Goal: Find specific page/section: Find specific page/section

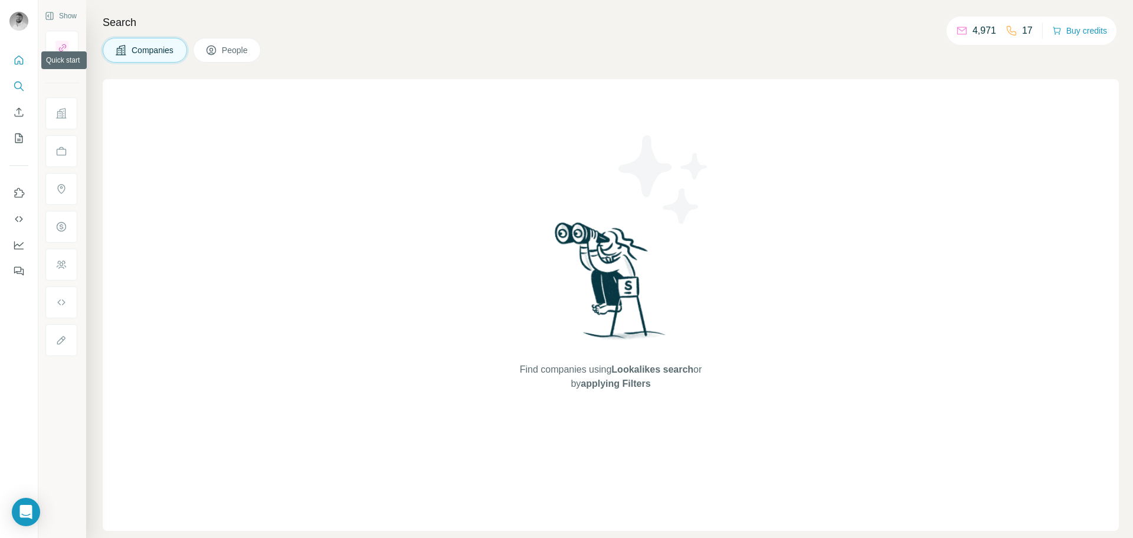
click at [15, 63] on icon "Quick start" at bounding box center [19, 59] width 9 height 9
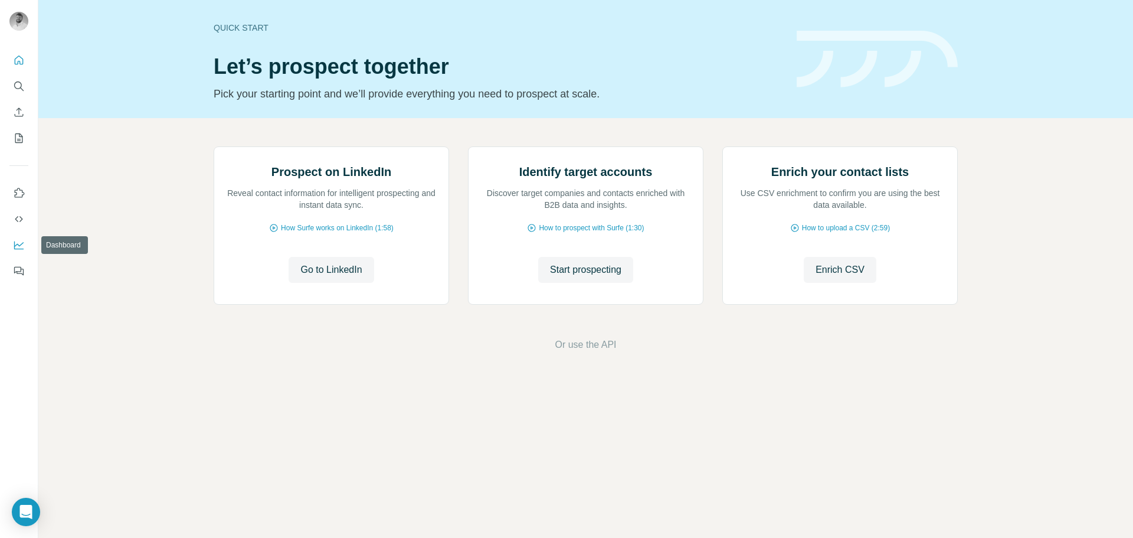
click at [23, 240] on icon "Dashboard" at bounding box center [19, 245] width 12 height 12
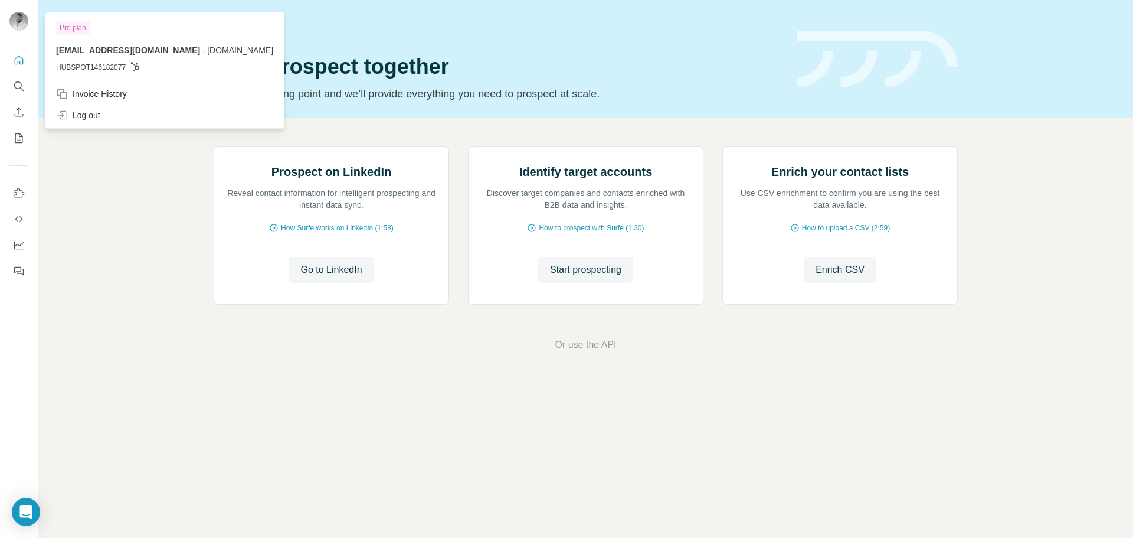
click at [18, 18] on img at bounding box center [18, 21] width 19 height 19
click at [583, 352] on span "Or use the API" at bounding box center [585, 345] width 61 height 14
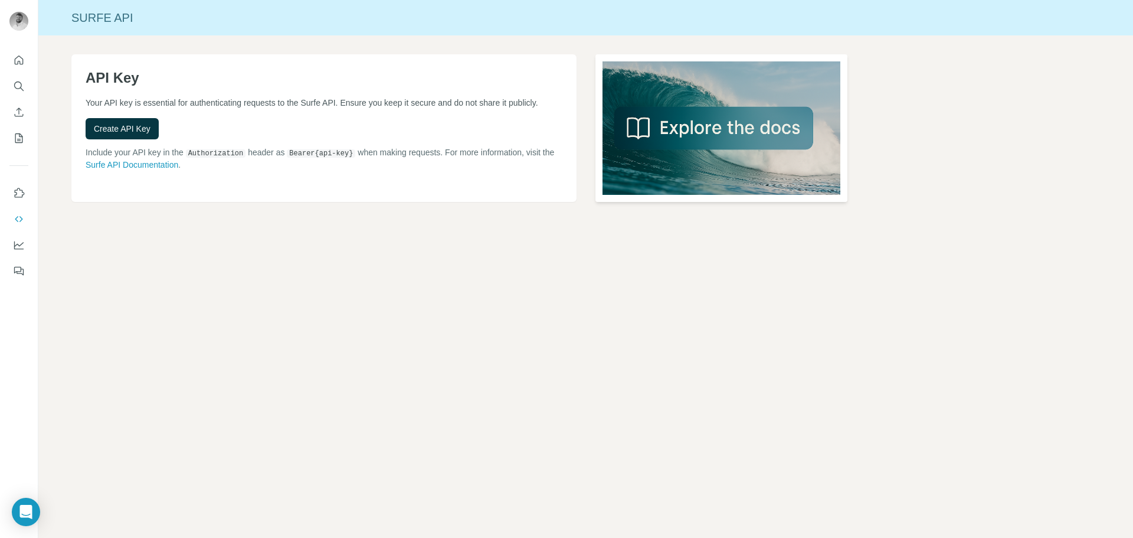
click at [751, 126] on img at bounding box center [722, 128] width 253 height 148
